Goal: Communication & Community: Ask a question

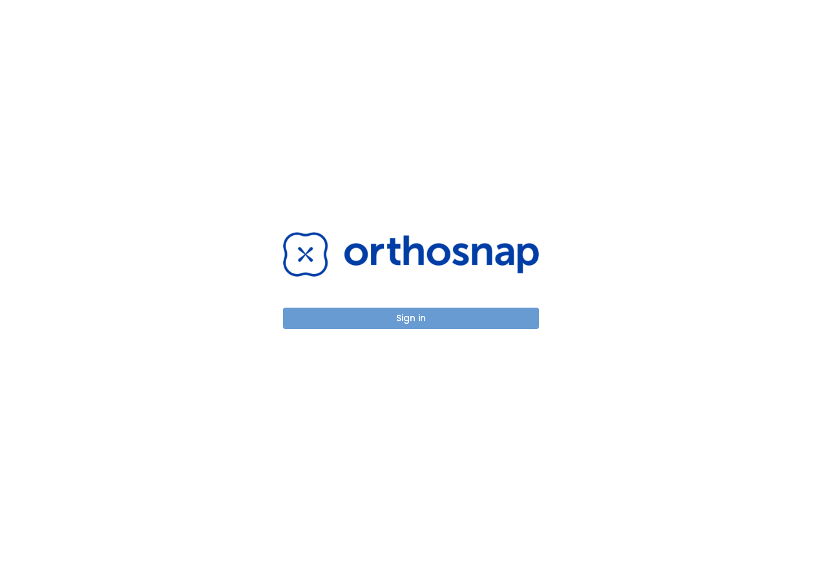
click at [398, 317] on button "Sign in" at bounding box center [411, 318] width 256 height 21
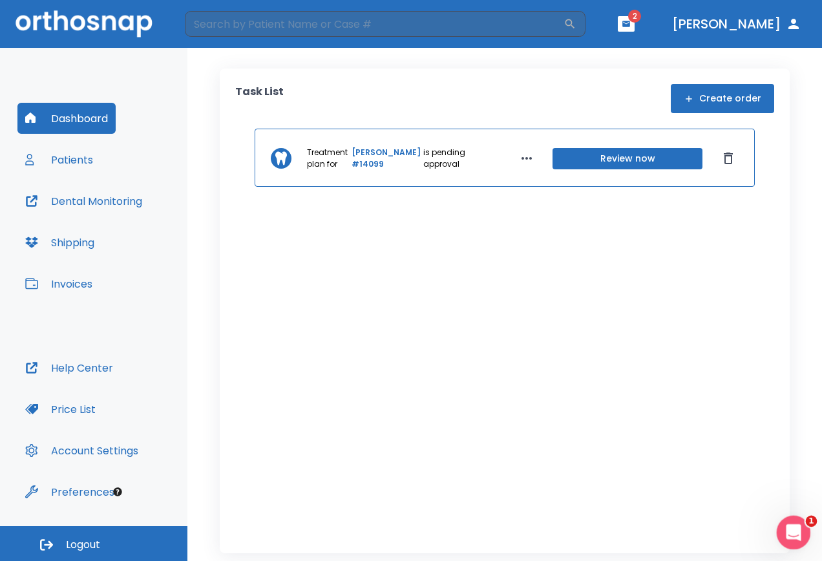
click at [785, 523] on div "Open Intercom Messenger" at bounding box center [791, 530] width 43 height 43
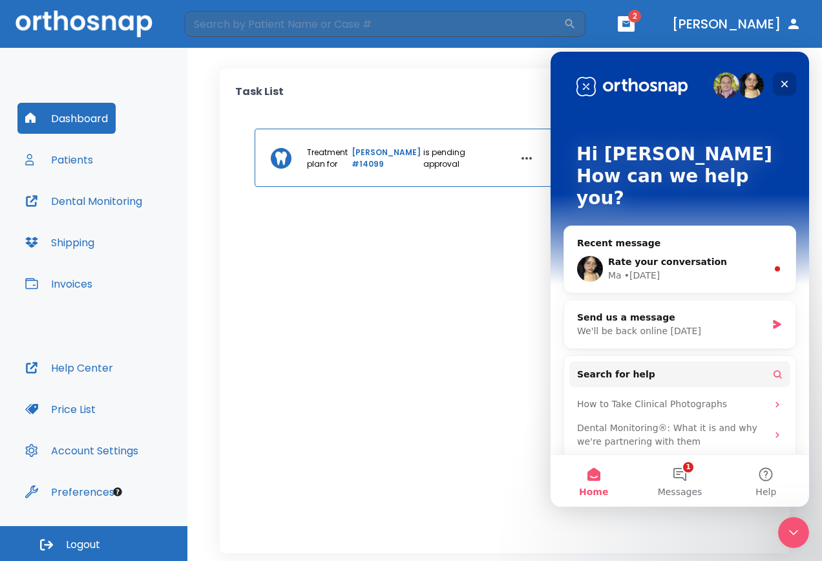
click at [793, 86] on div "Close" at bounding box center [784, 83] width 23 height 23
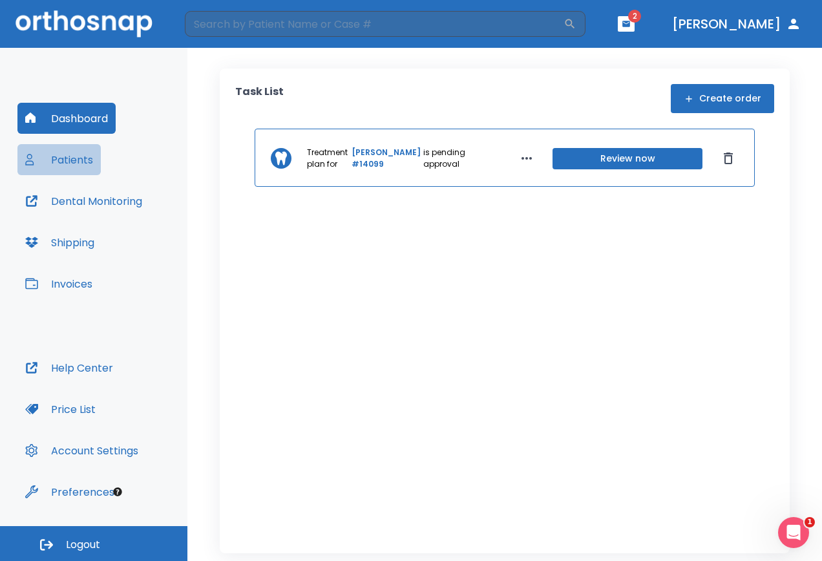
click at [80, 158] on button "Patients" at bounding box center [58, 159] width 83 height 31
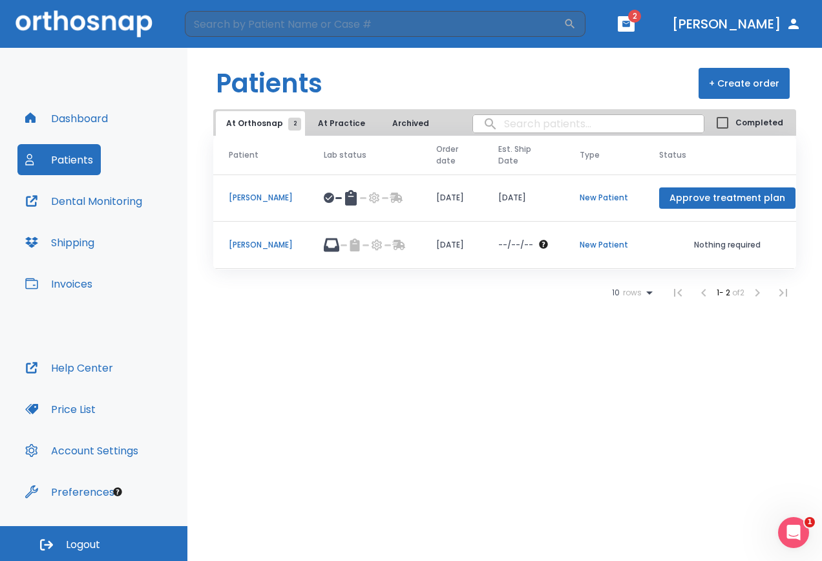
click at [732, 246] on p "Nothing required" at bounding box center [727, 245] width 136 height 12
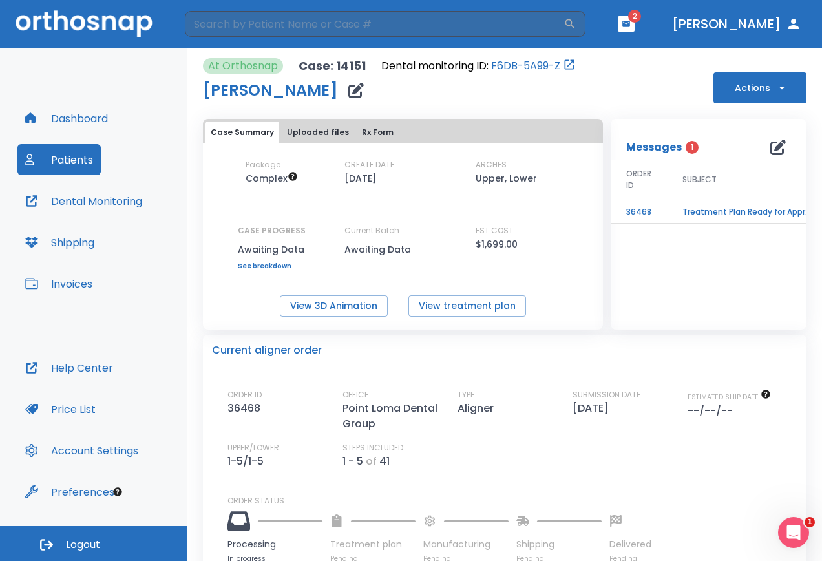
click at [370, 129] on button "Rx Form" at bounding box center [378, 133] width 42 height 22
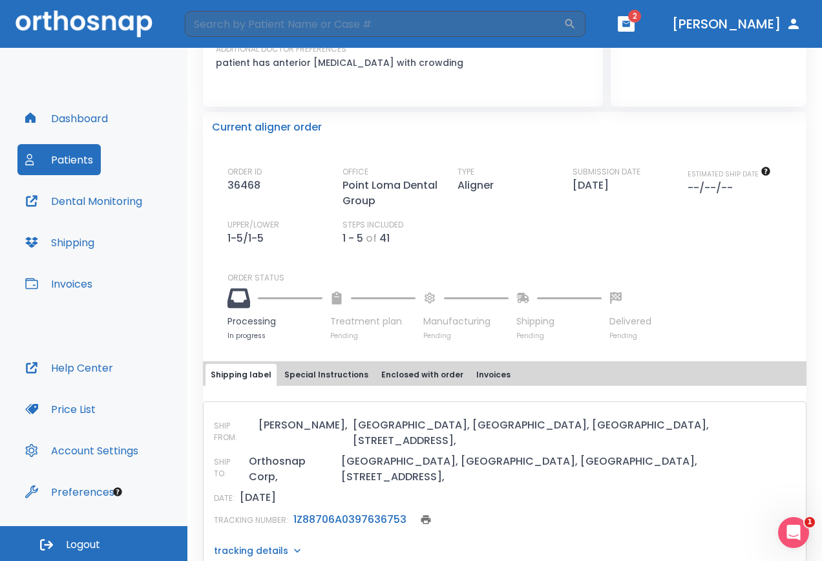
scroll to position [273, 0]
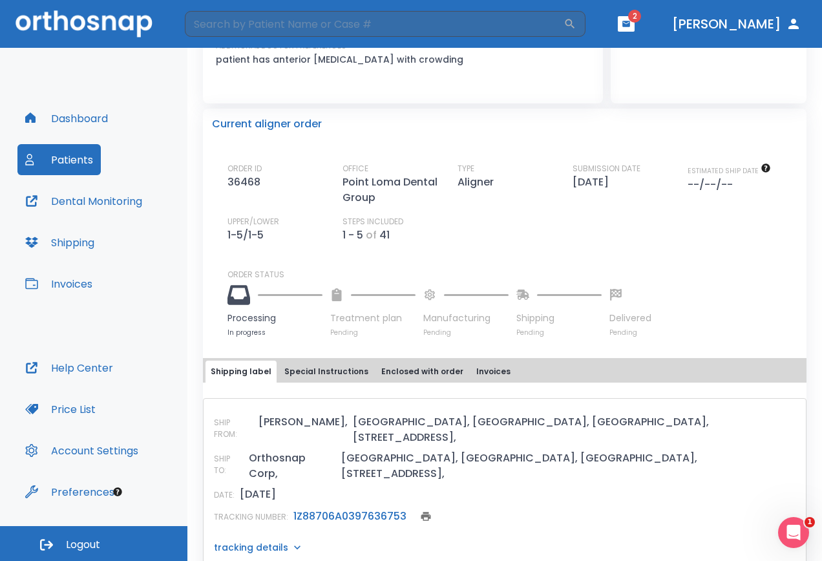
click at [423, 512] on icon "print" at bounding box center [426, 516] width 10 height 9
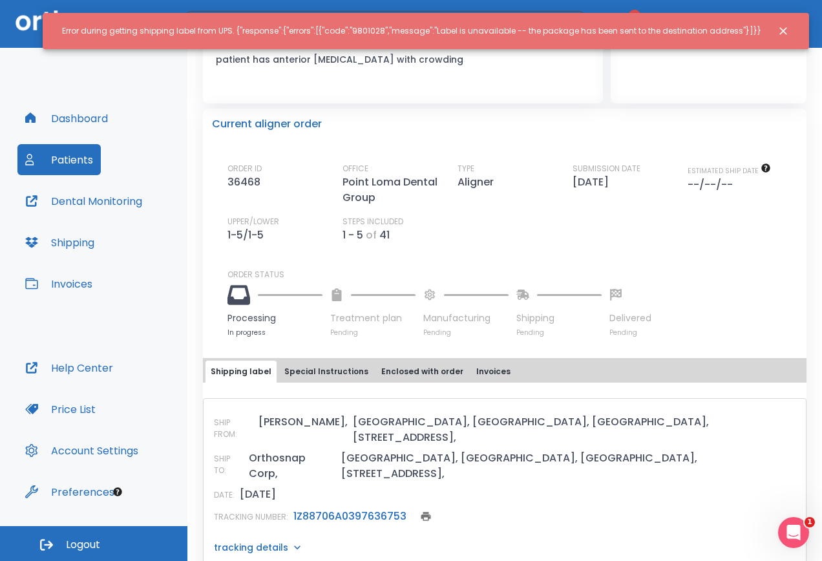
click at [779, 33] on icon "Close notification" at bounding box center [783, 31] width 13 height 13
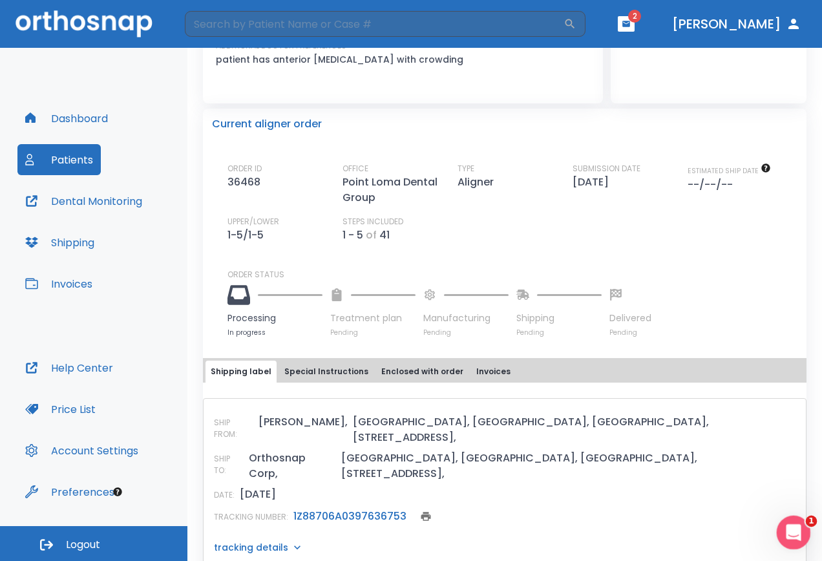
click at [785, 528] on icon "Open Intercom Messenger" at bounding box center [791, 530] width 21 height 21
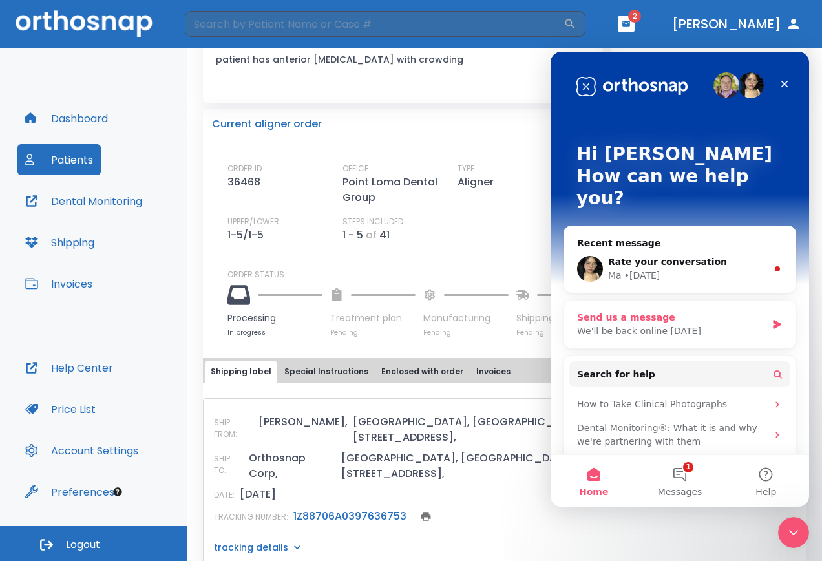
click at [648, 311] on div "Send us a message" at bounding box center [671, 318] width 189 height 14
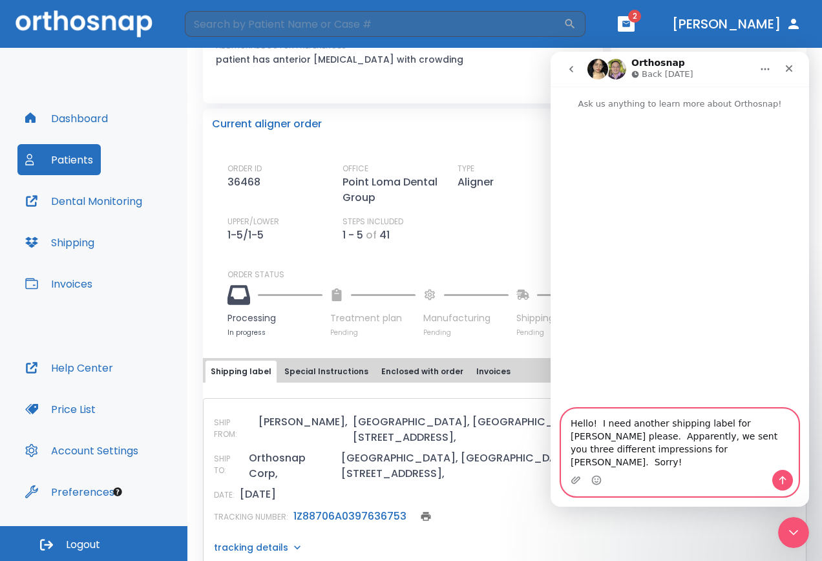
type textarea "Hello! I need another shipping label for [PERSON_NAME] please. Apparently, we s…"
click at [776, 476] on button "Send a message…" at bounding box center [782, 480] width 21 height 21
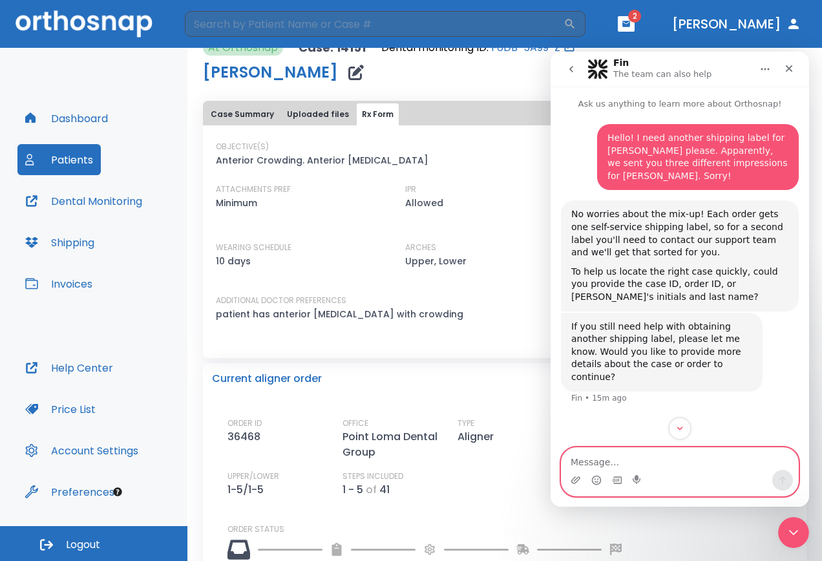
scroll to position [0, 0]
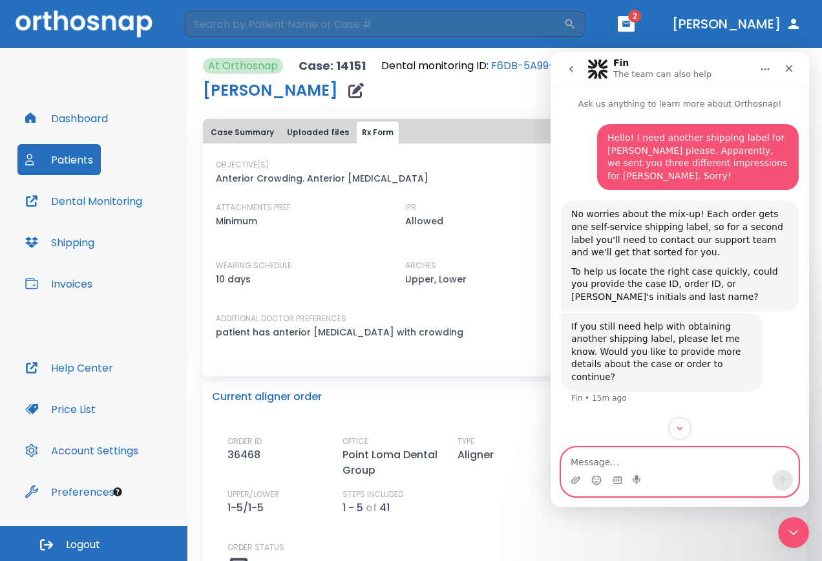
click at [624, 458] on textarea "Message…" at bounding box center [680, 459] width 237 height 22
type textarea "case 14151 for [PERSON_NAME]. thank you!"
click at [781, 477] on icon "Send a message…" at bounding box center [783, 480] width 10 height 10
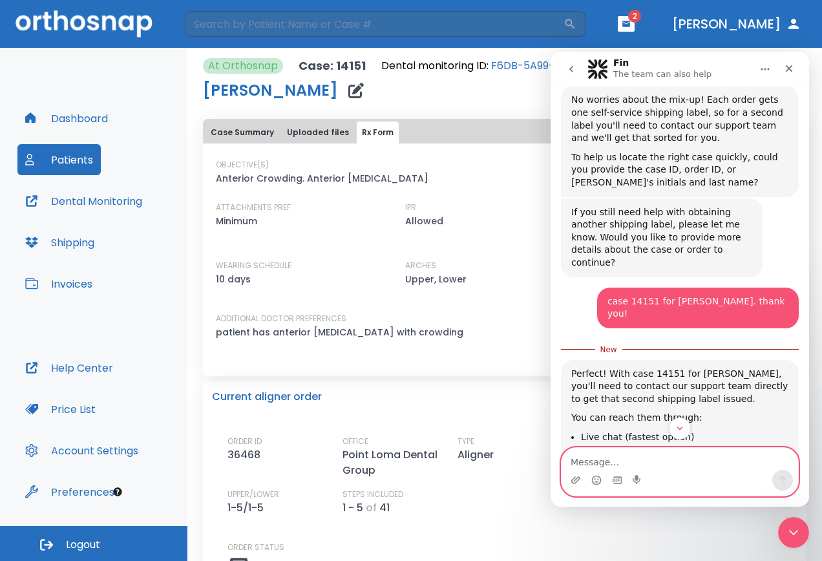
scroll to position [226, 0]
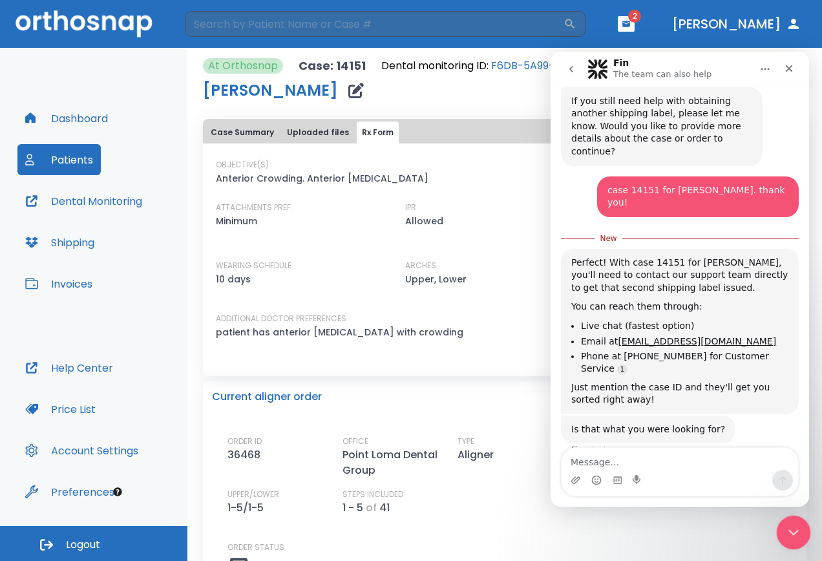
click at [781, 533] on div "Close Intercom Messenger" at bounding box center [791, 530] width 31 height 31
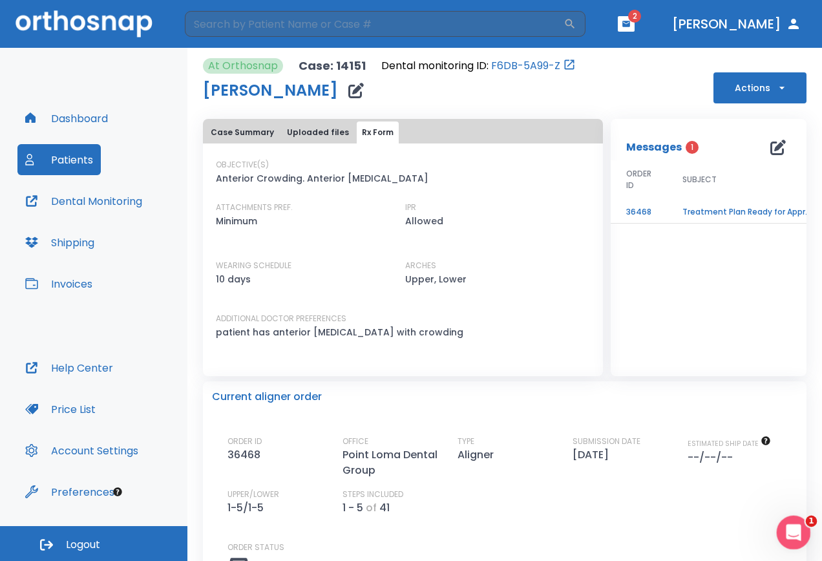
click at [782, 533] on icon "Open Intercom Messenger" at bounding box center [791, 530] width 21 height 21
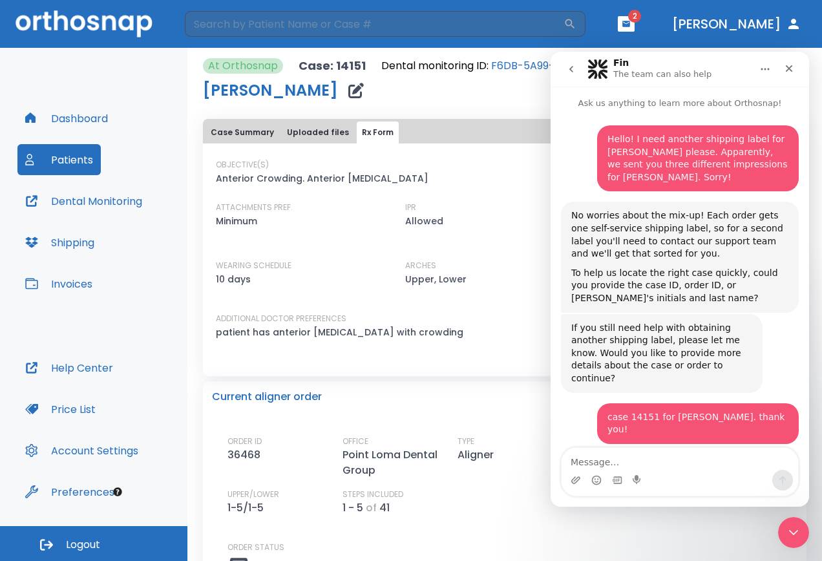
scroll to position [0, 0]
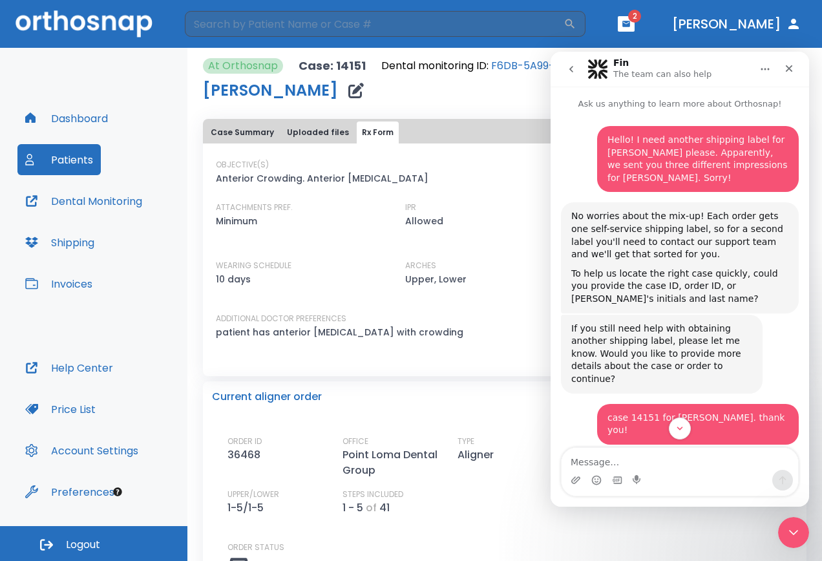
click at [565, 65] on button "go back" at bounding box center [571, 69] width 25 height 25
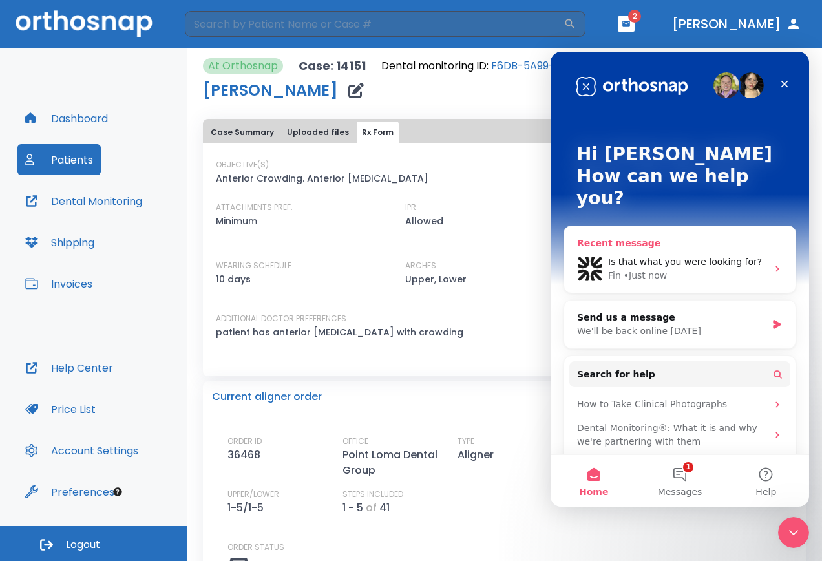
click at [694, 269] on div "Fin • Just now" at bounding box center [687, 276] width 159 height 14
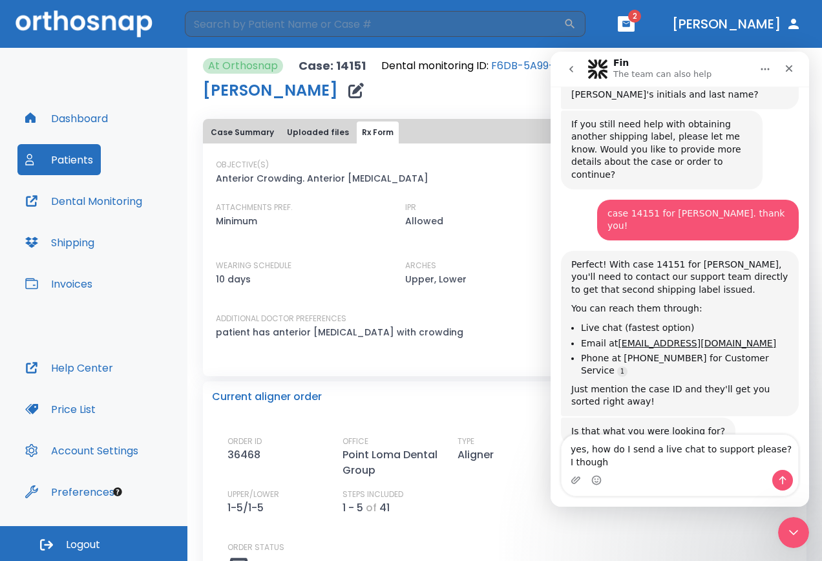
scroll to position [217, 0]
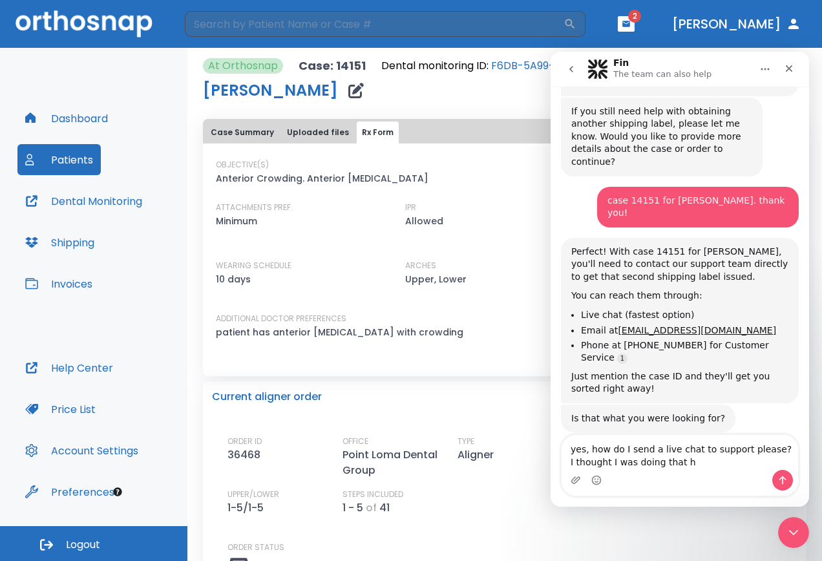
type textarea "yes, how do I send a live chat to support please? I thought I was doing that ha"
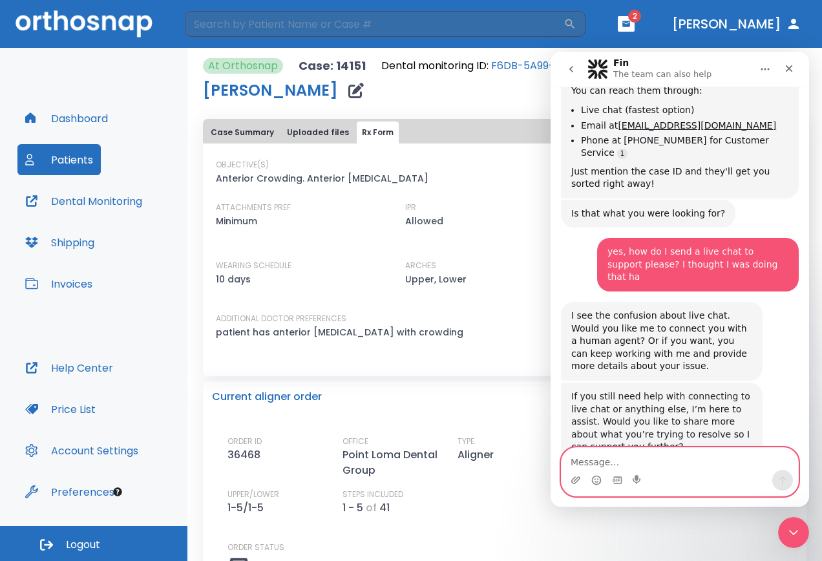
scroll to position [425, 0]
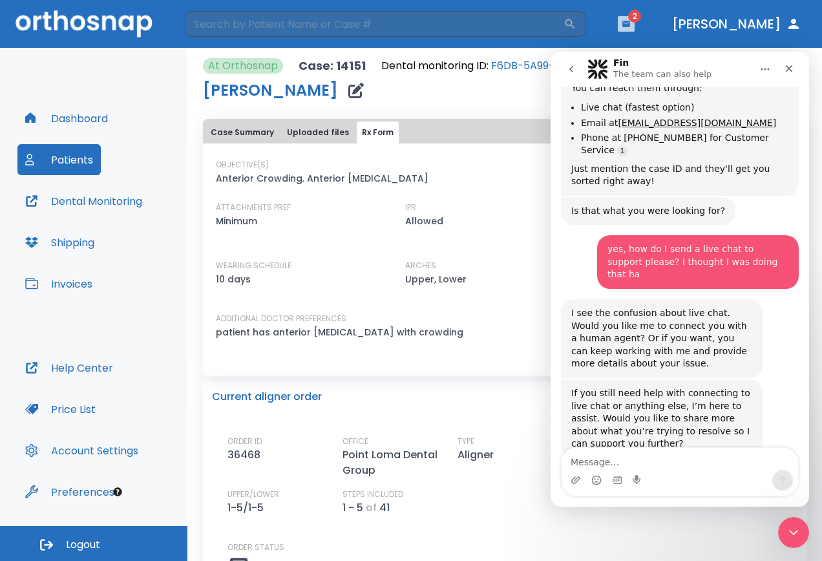
click at [630, 21] on icon "button" at bounding box center [626, 24] width 8 height 6
click at [541, 52] on li "[PERSON_NAME] Wine 3" at bounding box center [571, 53] width 138 height 26
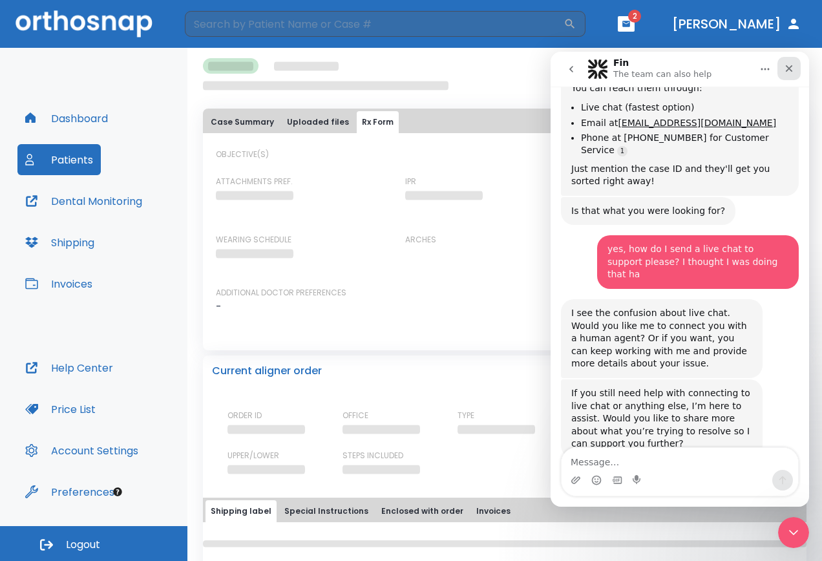
click at [783, 71] on div "Close" at bounding box center [789, 68] width 23 height 23
